Goal: Task Accomplishment & Management: Use online tool/utility

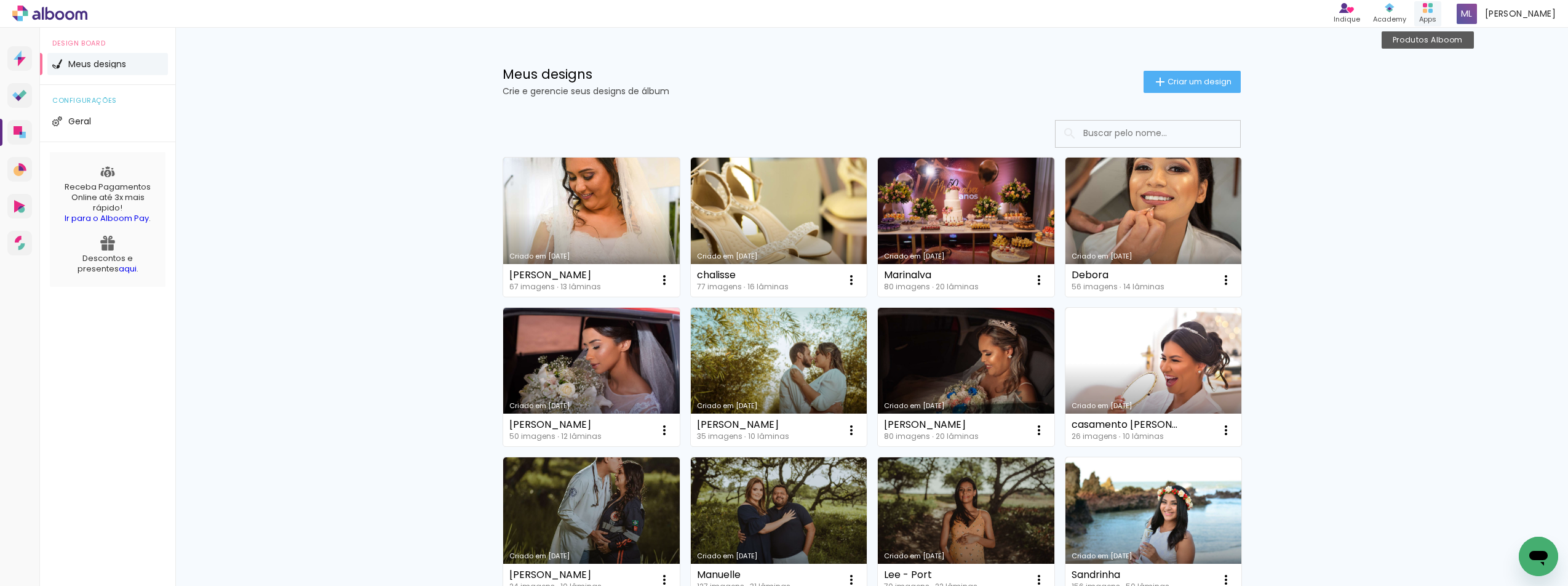
click at [1437, 15] on div "Apps" at bounding box center [1428, 19] width 17 height 10
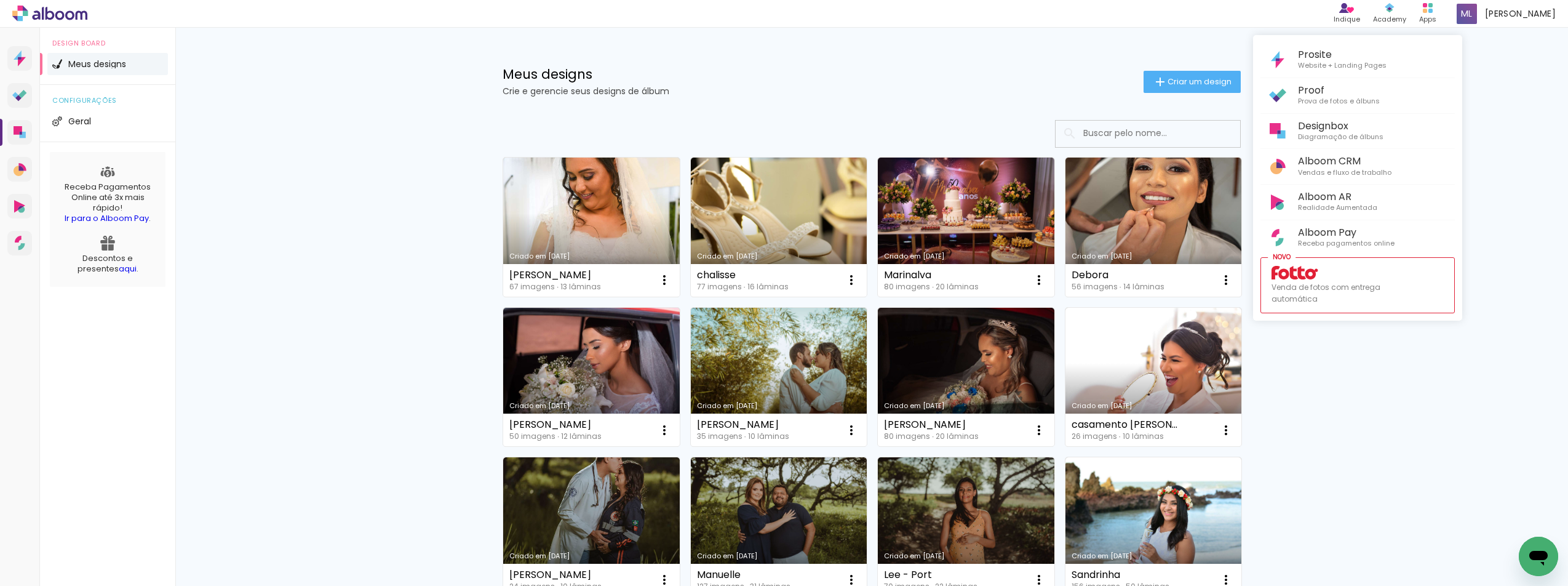
click at [556, 224] on div at bounding box center [784, 293] width 1568 height 586
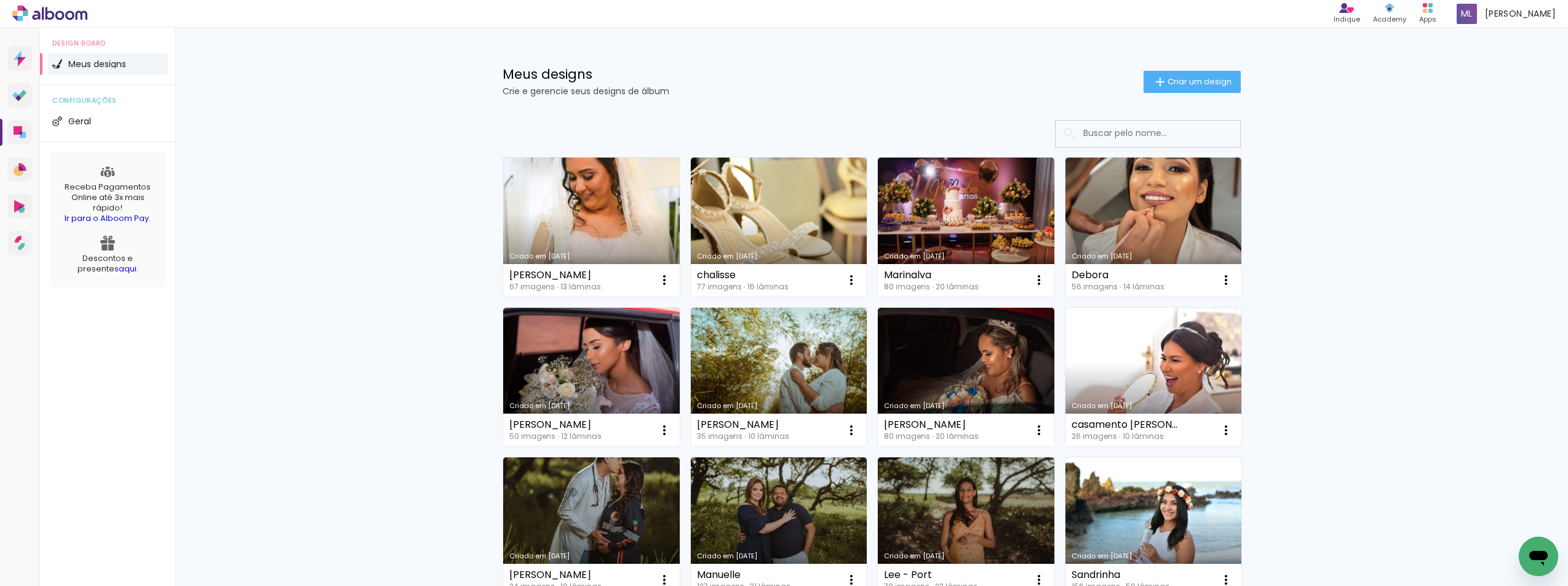
click at [556, 224] on link "Criado em [DATE]" at bounding box center [591, 227] width 176 height 139
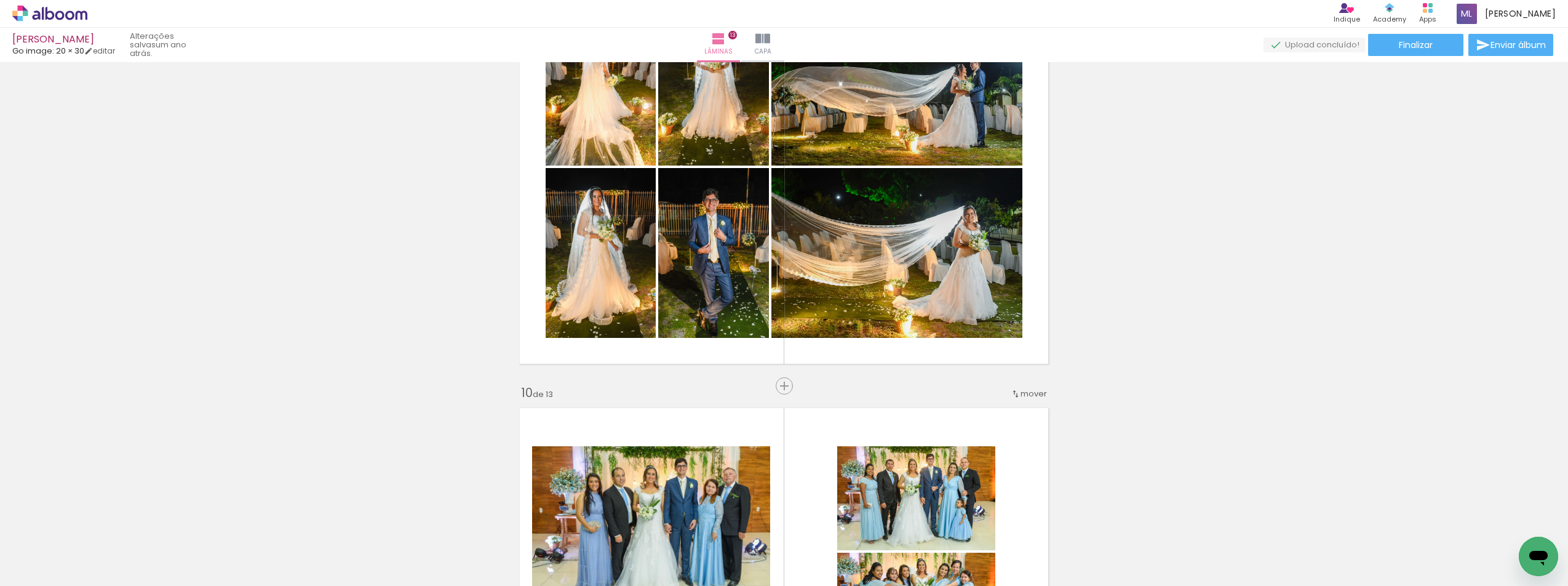
scroll to position [3449, 0]
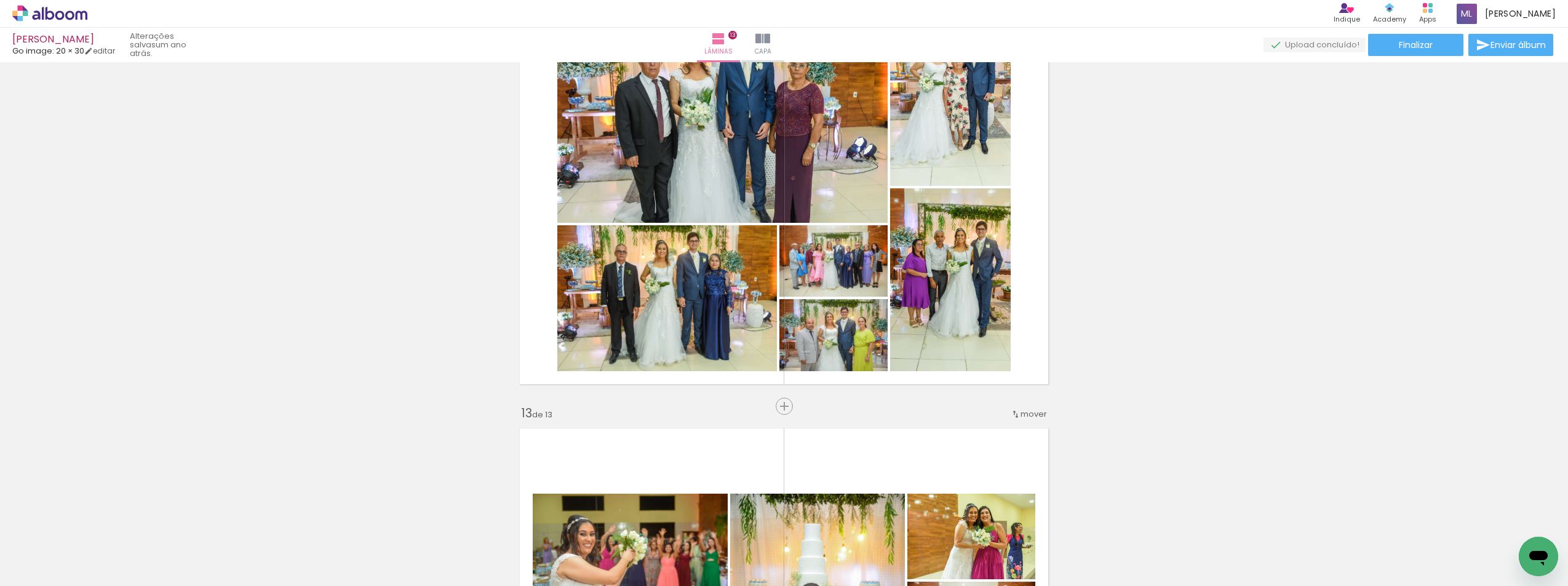
scroll to position [4433, 0]
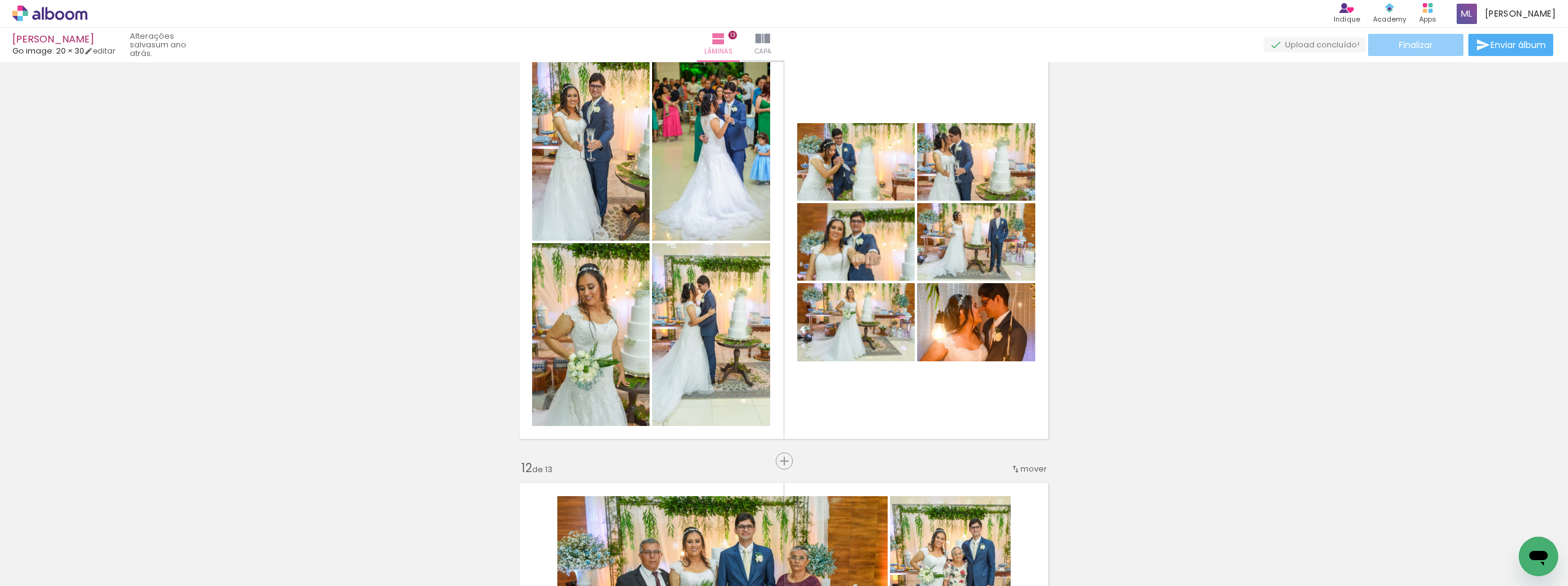
click at [1407, 49] on span "Finalizar" at bounding box center [1416, 45] width 34 height 9
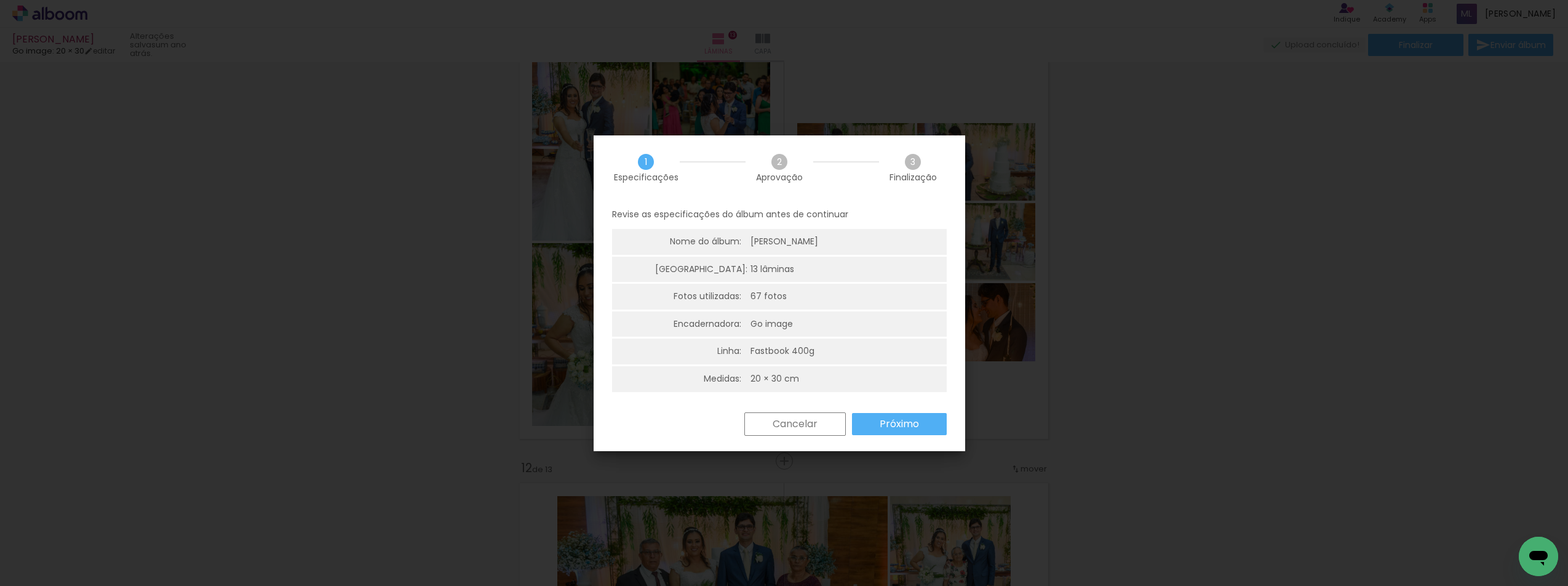
click at [0, 0] on slot "Próximo" at bounding box center [0, 0] width 0 height 0
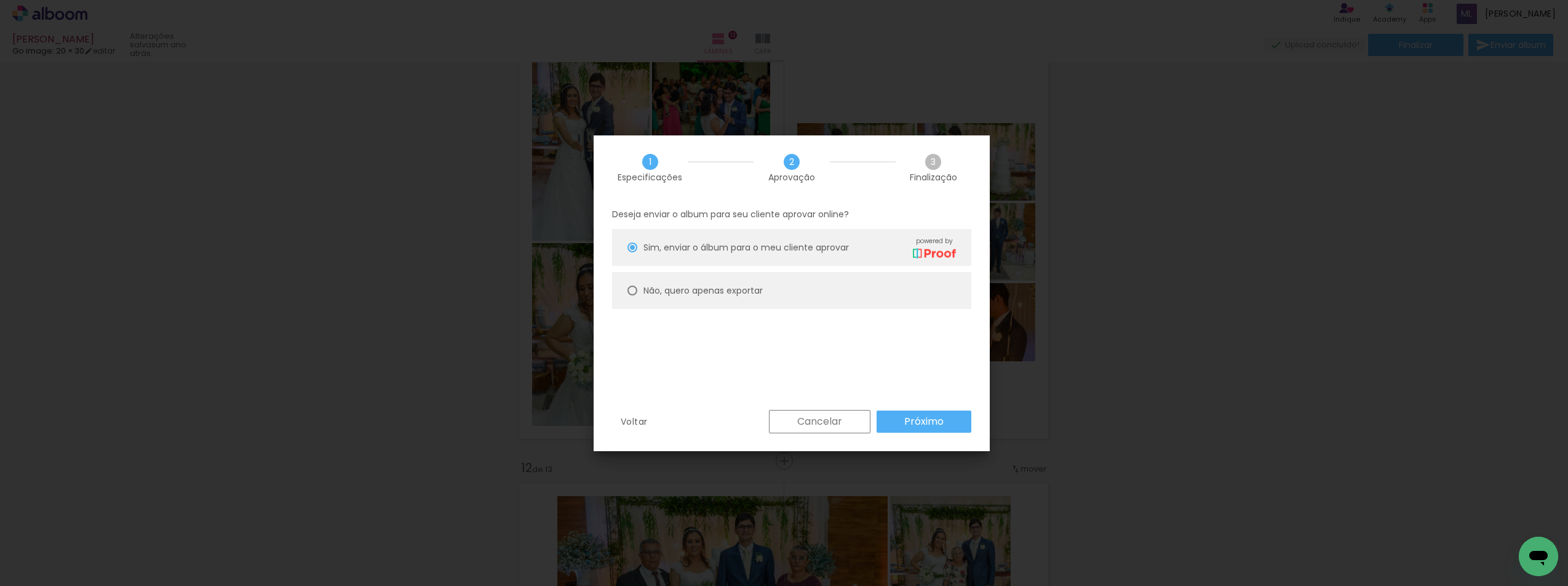
click at [0, 0] on slot "Não, quero apenas exportar" at bounding box center [0, 0] width 0 height 0
type paper-radio-button "on"
click at [0, 0] on slot "Próximo" at bounding box center [0, 0] width 0 height 0
type input "Alta, 300 DPI"
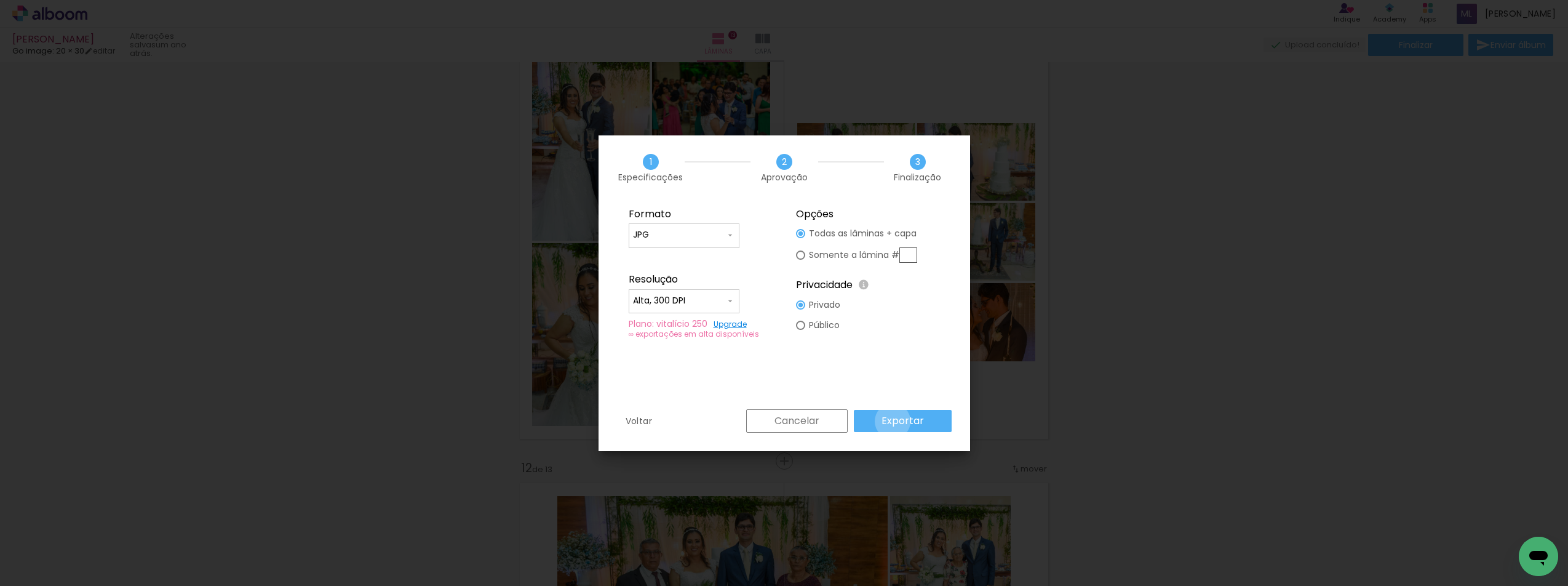
click at [0, 0] on slot "Exportar" at bounding box center [0, 0] width 0 height 0
click at [725, 304] on iron-icon at bounding box center [730, 301] width 10 height 10
click at [726, 297] on iron-icon at bounding box center [730, 301] width 10 height 10
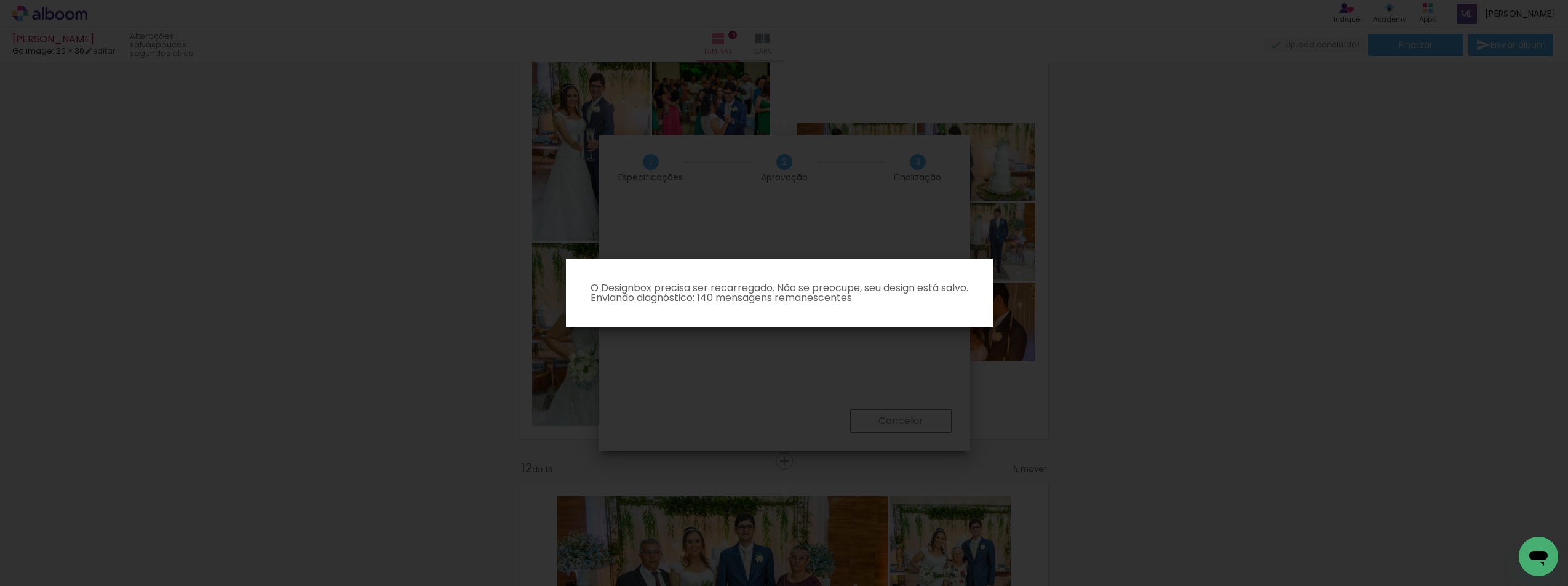
click at [830, 355] on iron-overlay-backdrop at bounding box center [784, 293] width 1568 height 586
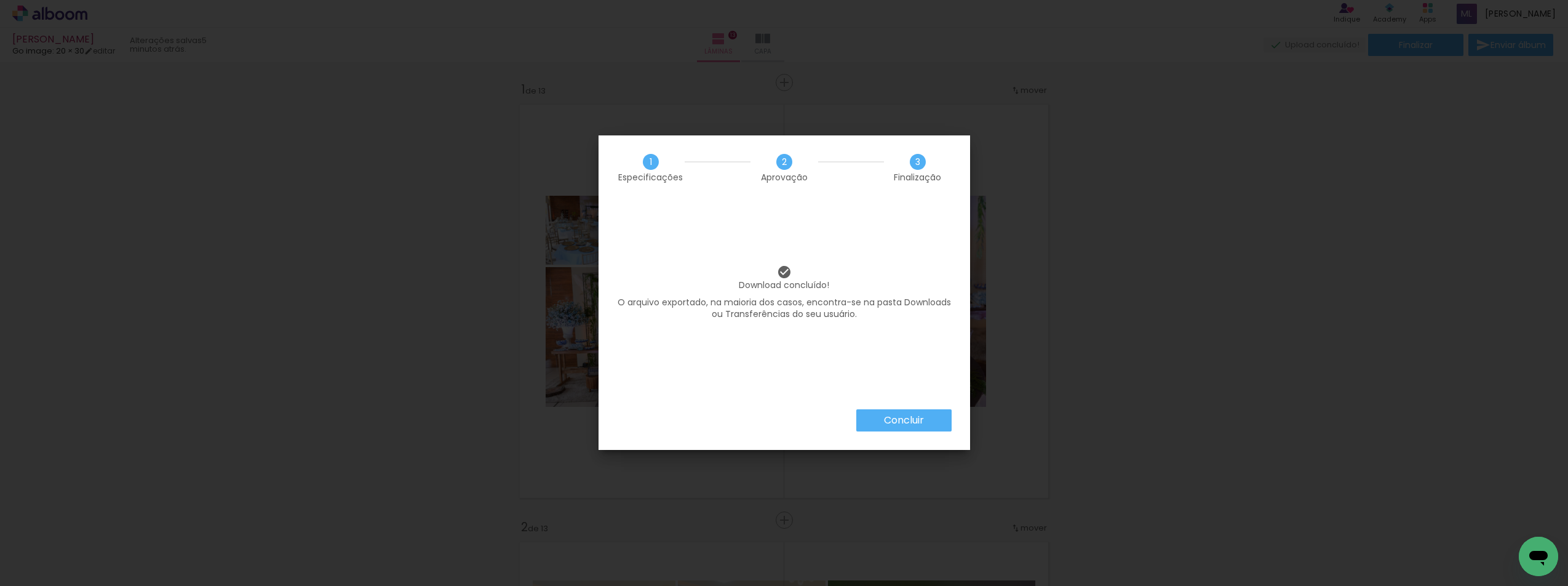
click at [930, 413] on paper-button "Concluir" at bounding box center [904, 420] width 95 height 22
